Goal: Navigation & Orientation: Find specific page/section

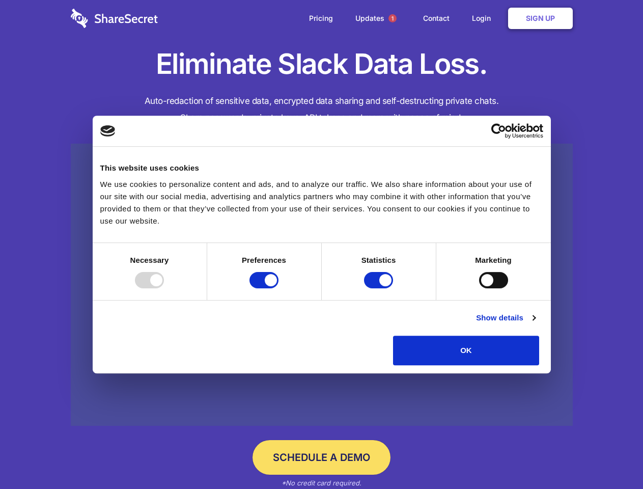
click at [164, 288] on div at bounding box center [149, 280] width 29 height 16
click at [279, 288] on input "Preferences" at bounding box center [264, 280] width 29 height 16
checkbox input "false"
click at [380, 288] on input "Statistics" at bounding box center [378, 280] width 29 height 16
checkbox input "false"
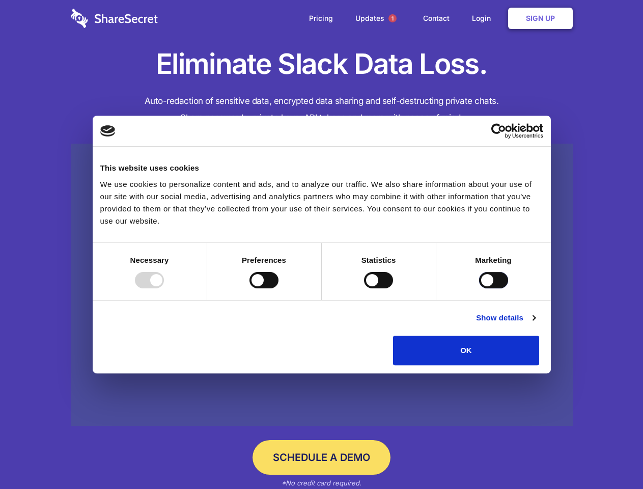
click at [479, 288] on input "Marketing" at bounding box center [493, 280] width 29 height 16
checkbox input "true"
click at [535, 324] on link "Show details" at bounding box center [505, 318] width 59 height 12
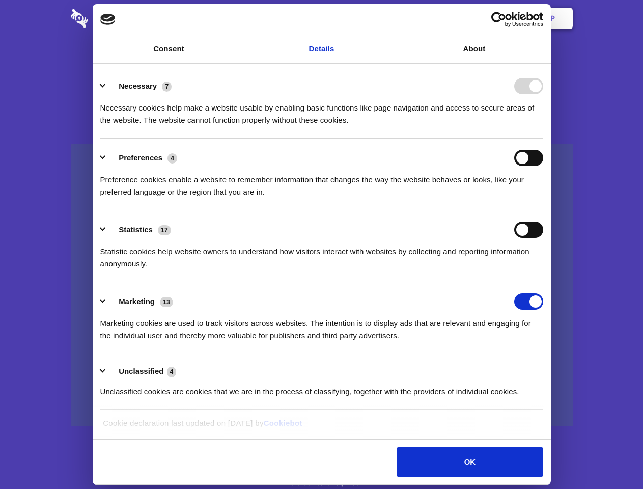
click at [544, 126] on div "Necessary 7 Necessary cookies help make a website usable by enabling basic func…" at bounding box center [321, 102] width 443 height 48
click at [392, 18] on span "1" at bounding box center [393, 18] width 8 height 8
